Goal: Go to known website: Access a specific website the user already knows

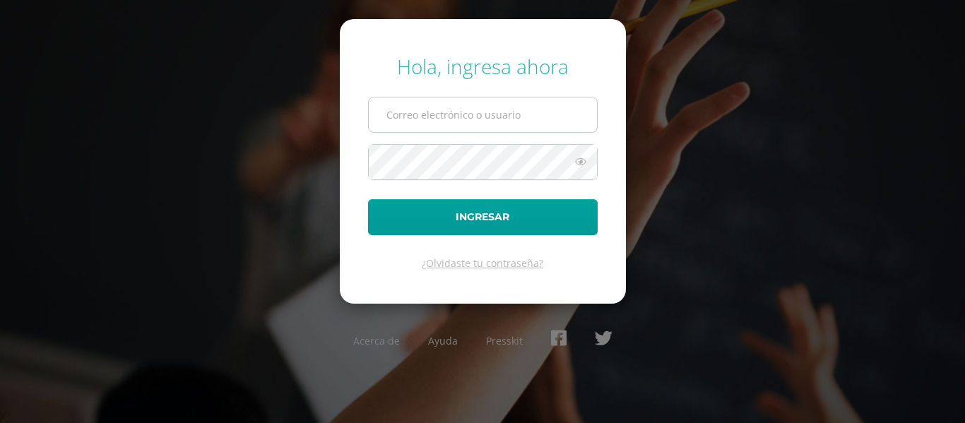
click at [434, 111] on input "text" at bounding box center [483, 114] width 228 height 35
drag, startPoint x: 434, startPoint y: 111, endPoint x: 502, endPoint y: 123, distance: 68.8
click at [434, 111] on input "text" at bounding box center [483, 114] width 228 height 35
type input "[EMAIL_ADDRESS][DOMAIN_NAME]"
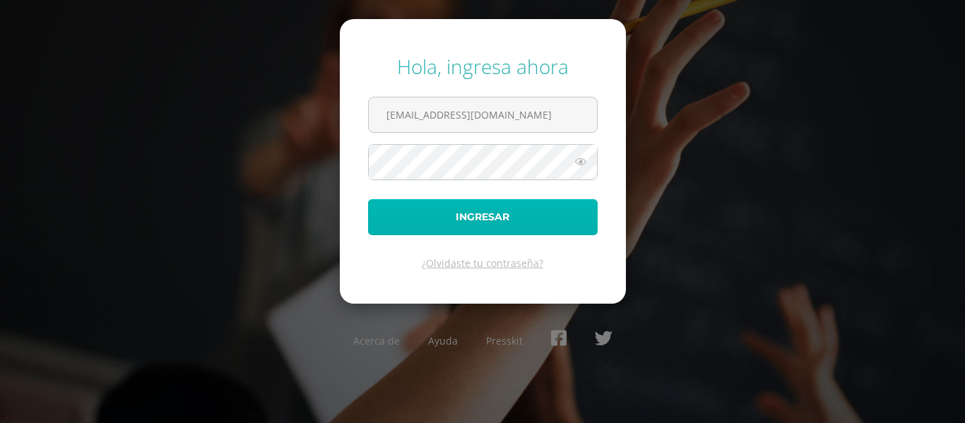
drag, startPoint x: 487, startPoint y: 202, endPoint x: 482, endPoint y: 217, distance: 16.5
click at [486, 204] on button "Ingresar" at bounding box center [483, 217] width 230 height 36
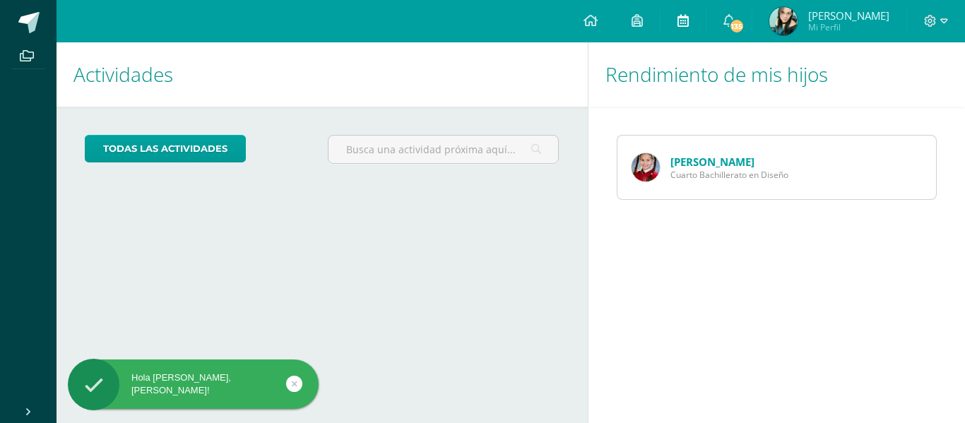
click at [688, 20] on icon at bounding box center [682, 20] width 11 height 13
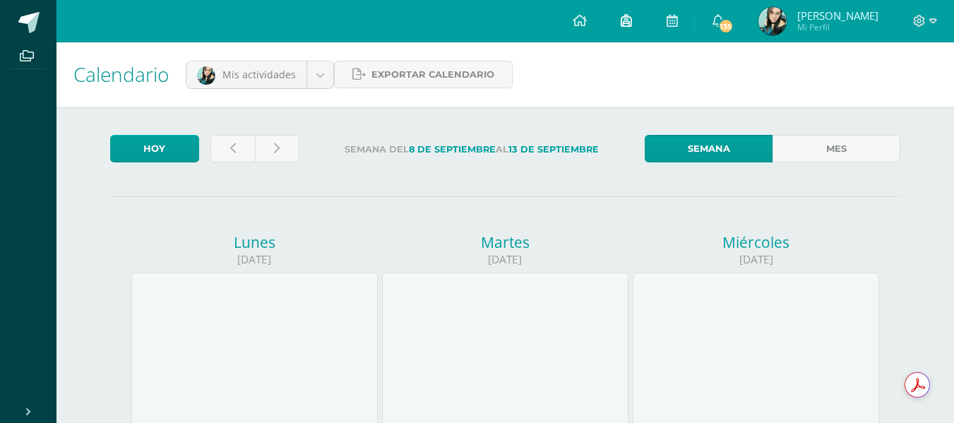
click at [620, 18] on link at bounding box center [626, 21] width 45 height 42
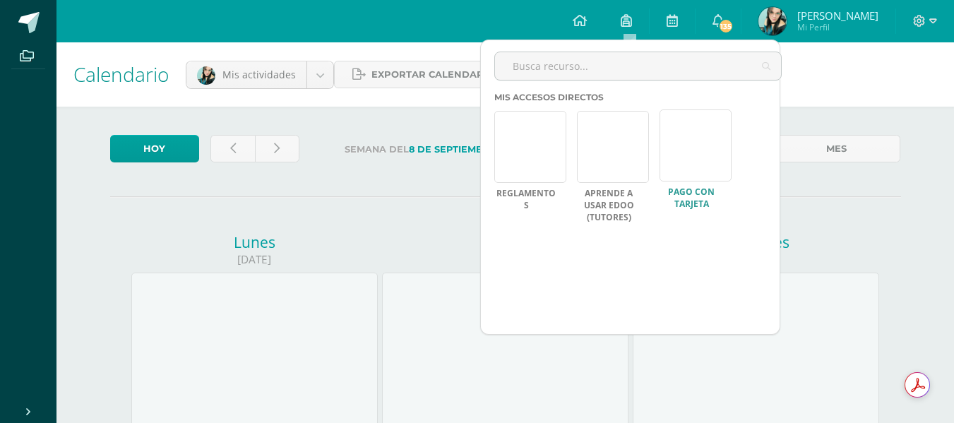
click at [696, 164] on link at bounding box center [696, 145] width 72 height 72
